Goal: Task Accomplishment & Management: Use online tool/utility

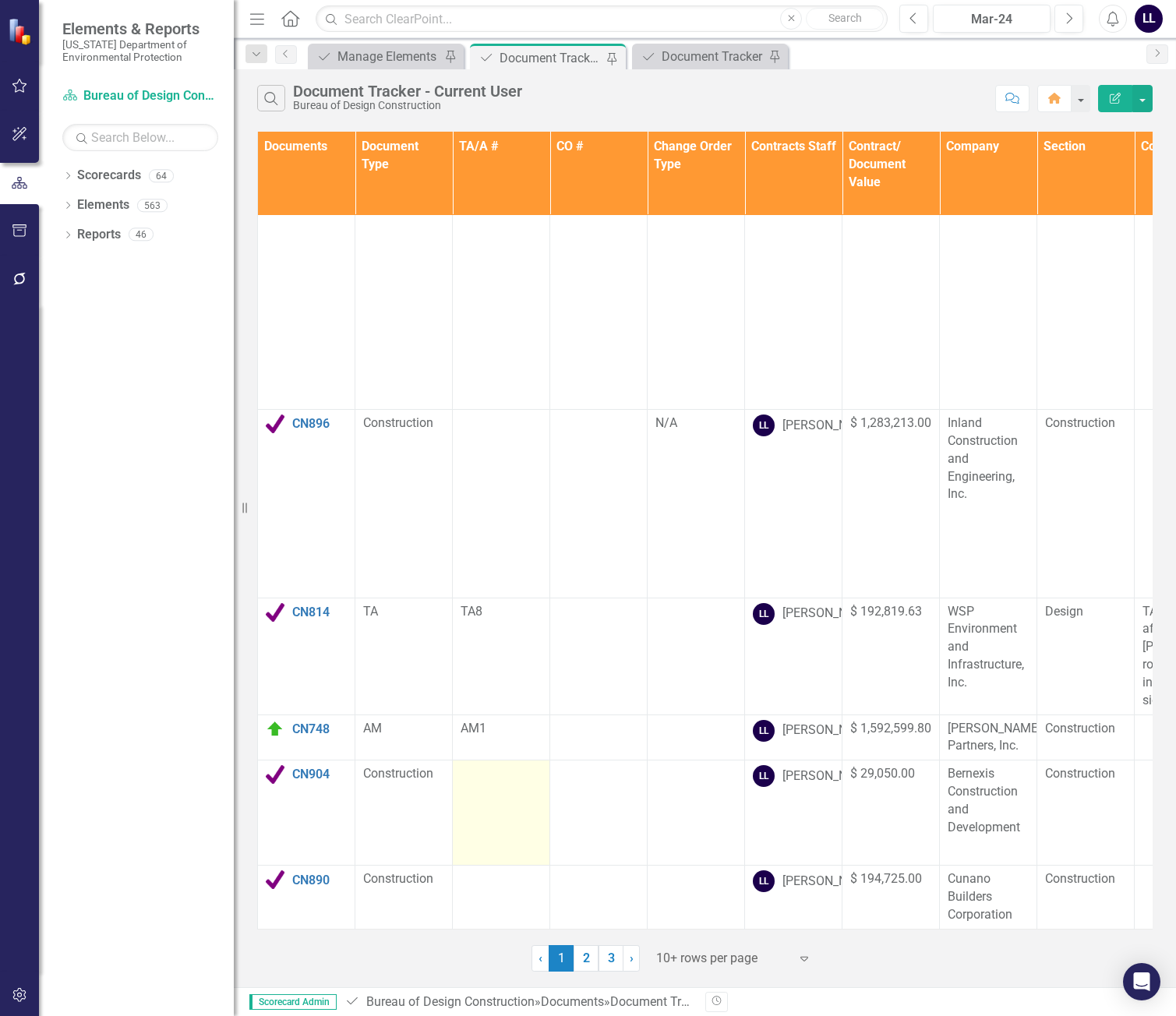
scroll to position [473, 0]
click at [277, 720] on img at bounding box center [275, 730] width 19 height 19
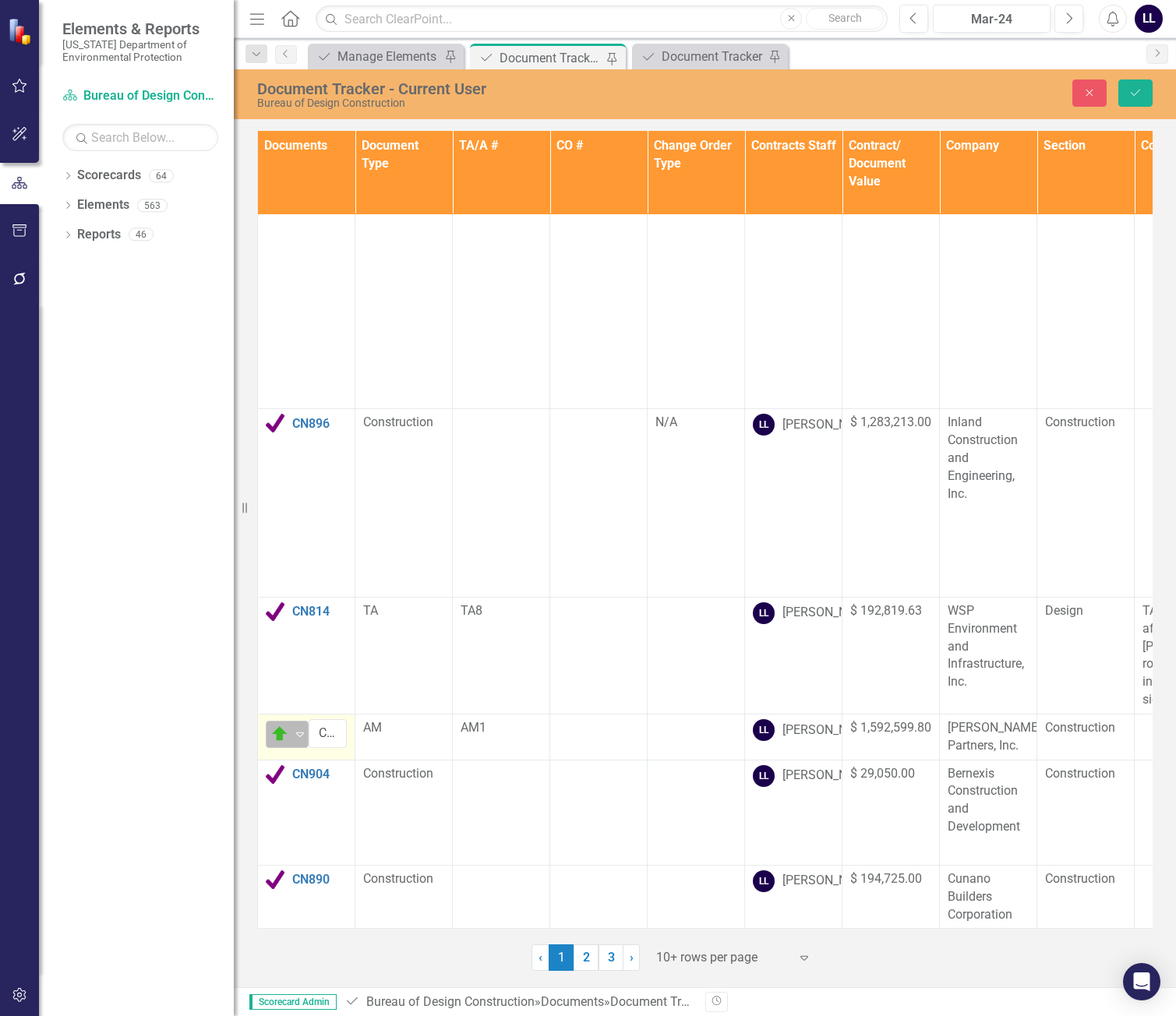
click at [287, 725] on img at bounding box center [279, 734] width 19 height 19
click at [323, 754] on div "Complete" at bounding box center [333, 758] width 52 height 18
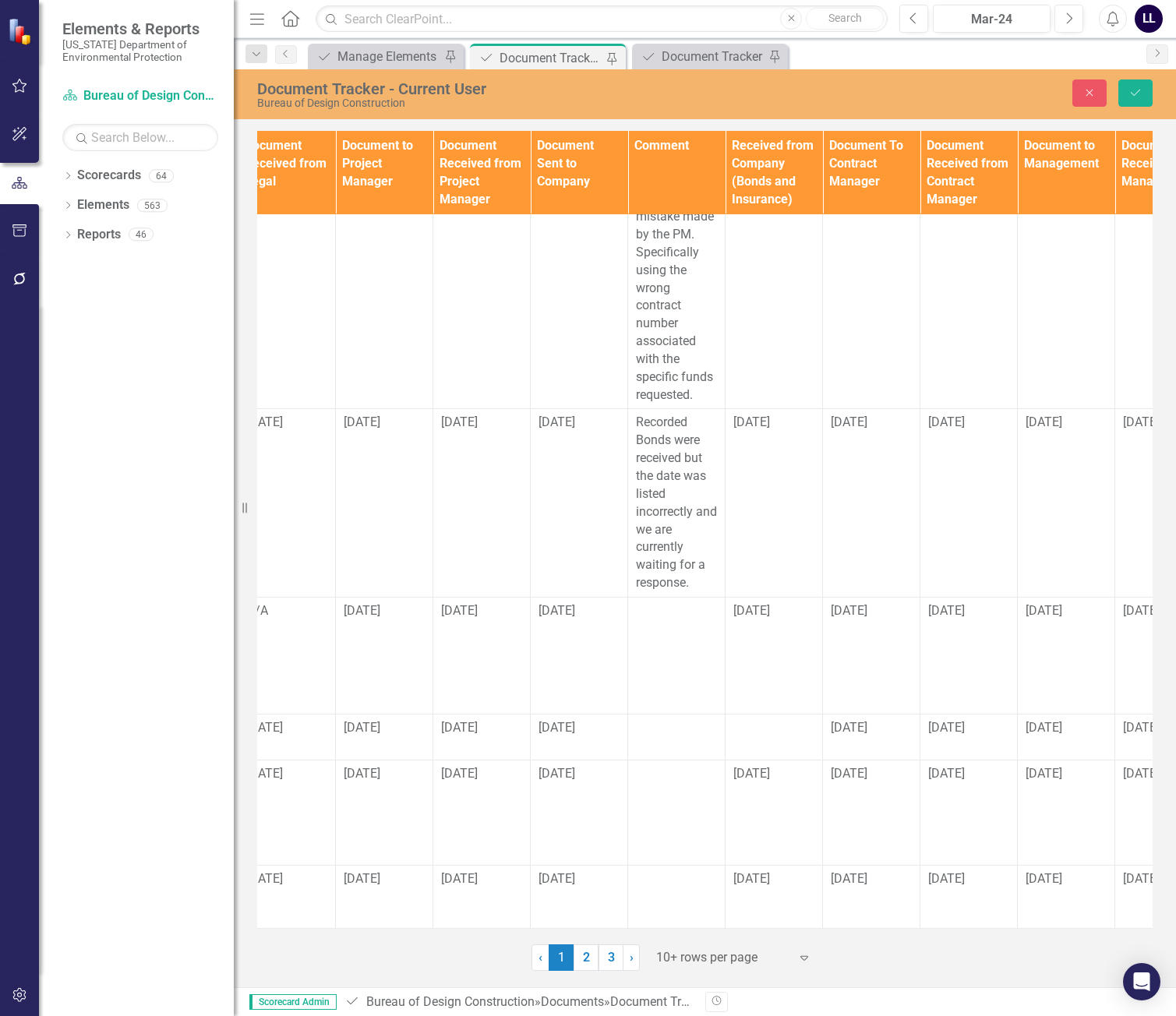
scroll to position [473, 1942]
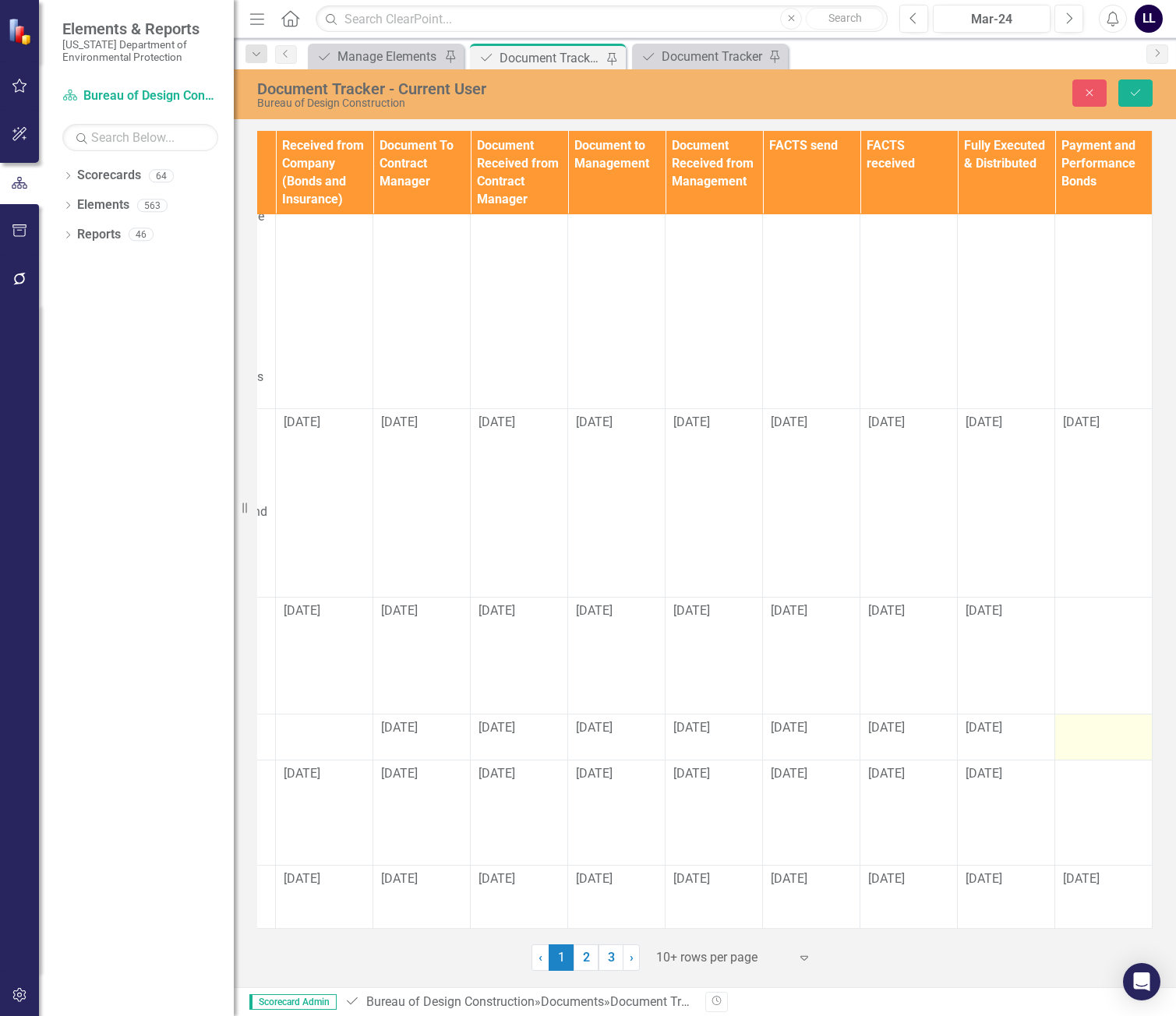
click at [1074, 719] on div at bounding box center [1103, 729] width 81 height 19
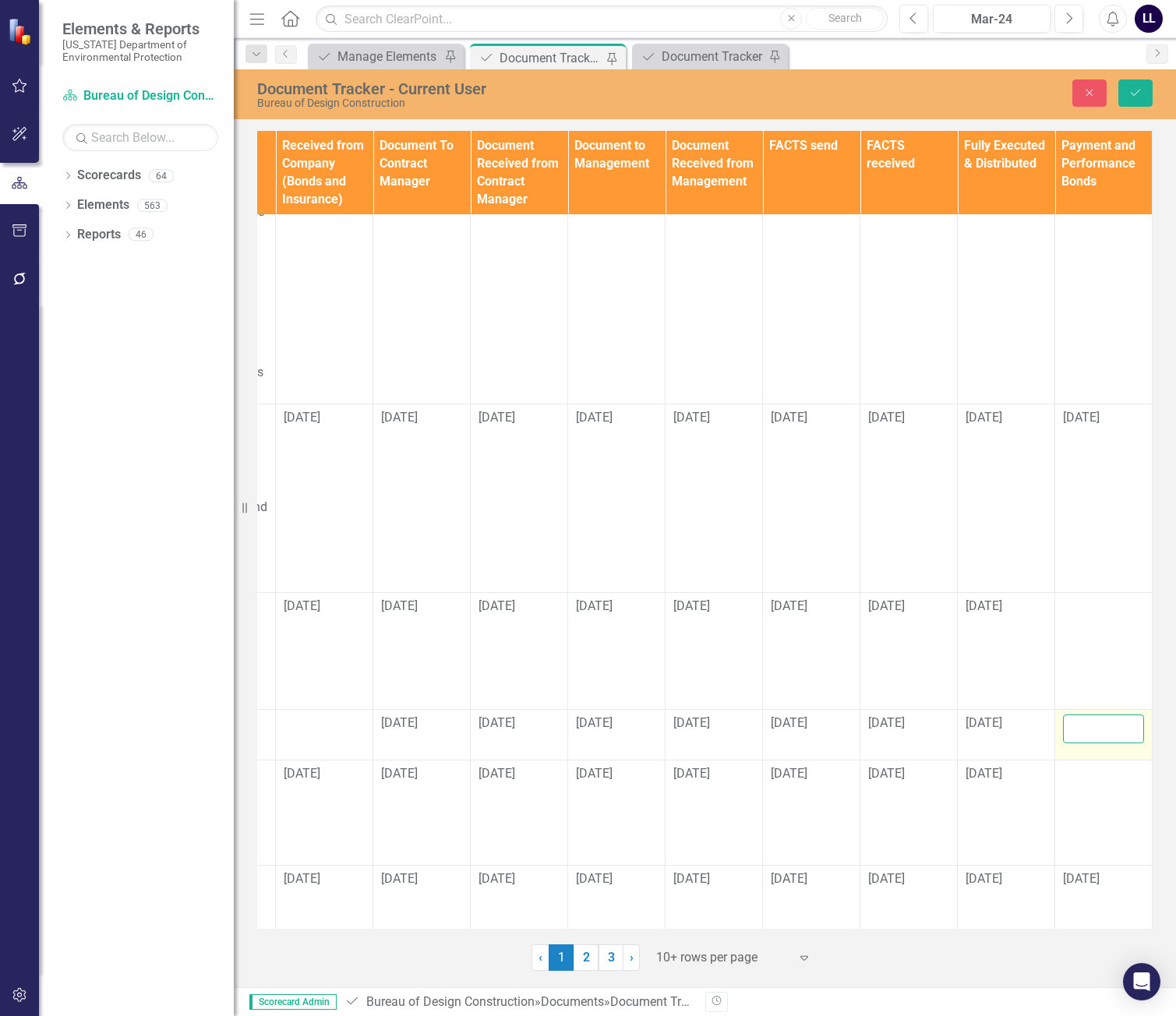
drag, startPoint x: 1074, startPoint y: 698, endPoint x: 1089, endPoint y: 714, distance: 21.9
click at [1074, 714] on input "text" at bounding box center [1103, 729] width 81 height 29
type input "[DATE]"
click at [1137, 87] on icon "Save" at bounding box center [1135, 92] width 14 height 11
